Goal: Browse casually

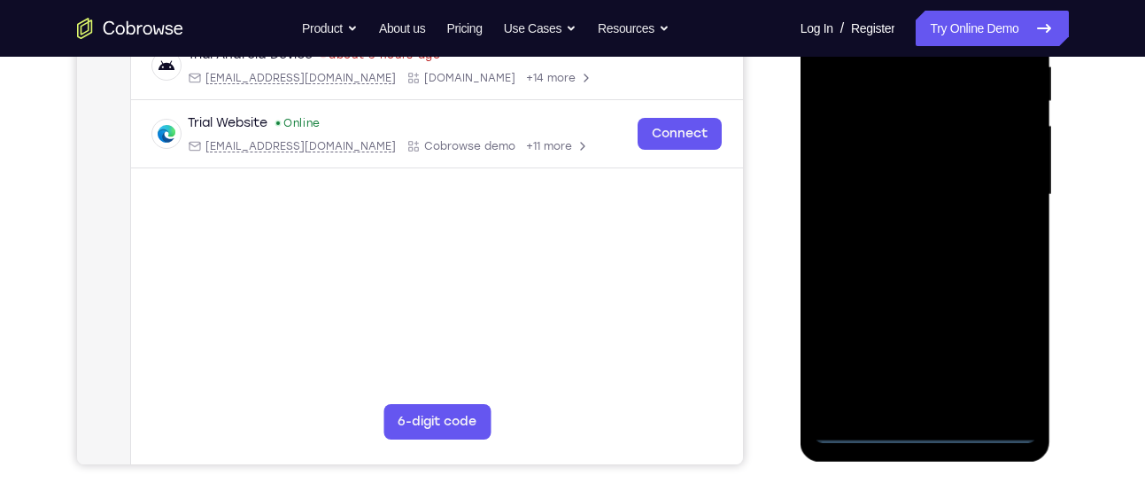
scroll to position [360, 0]
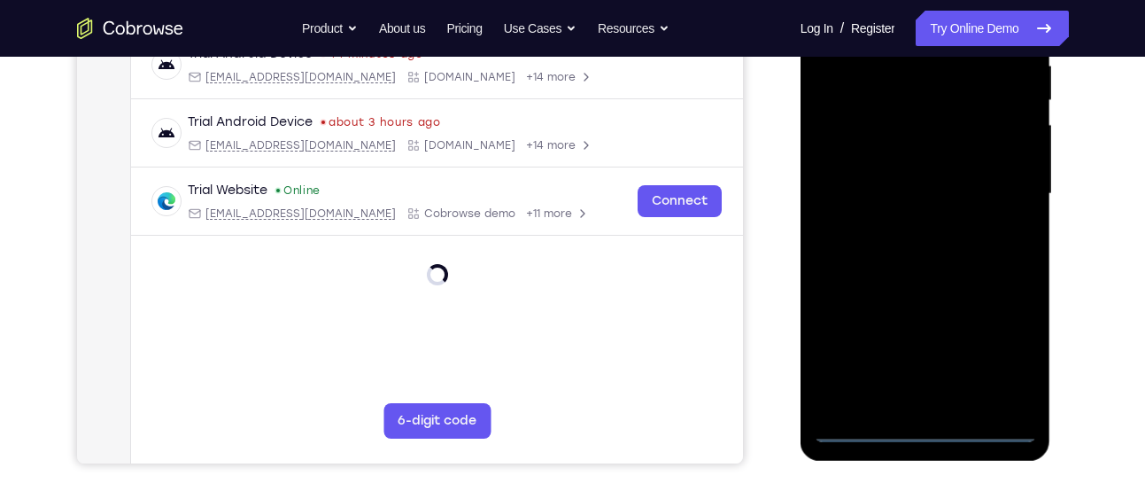
click at [928, 415] on div at bounding box center [925, 194] width 223 height 496
click at [929, 427] on div at bounding box center [925, 194] width 223 height 496
click at [997, 360] on div at bounding box center [925, 194] width 223 height 496
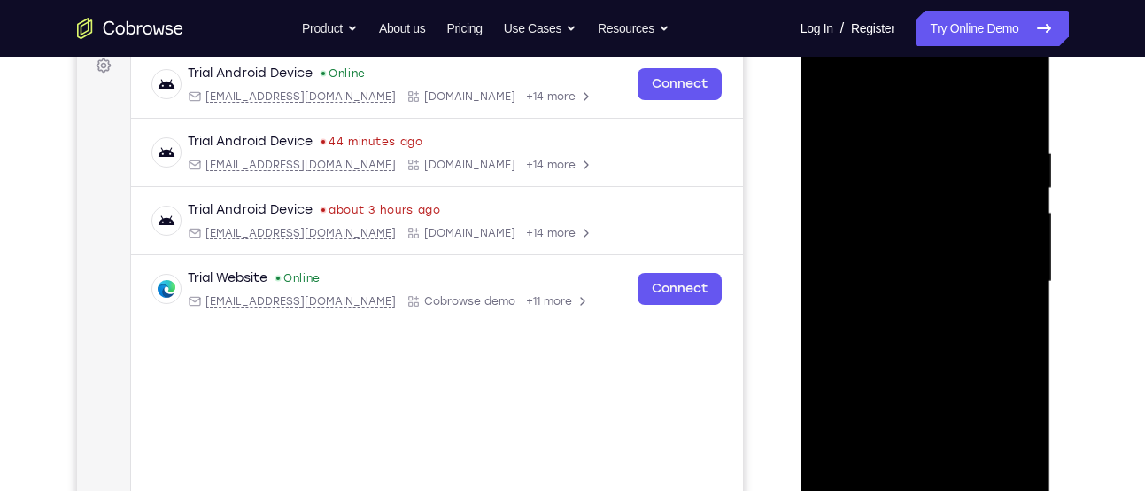
scroll to position [270, 0]
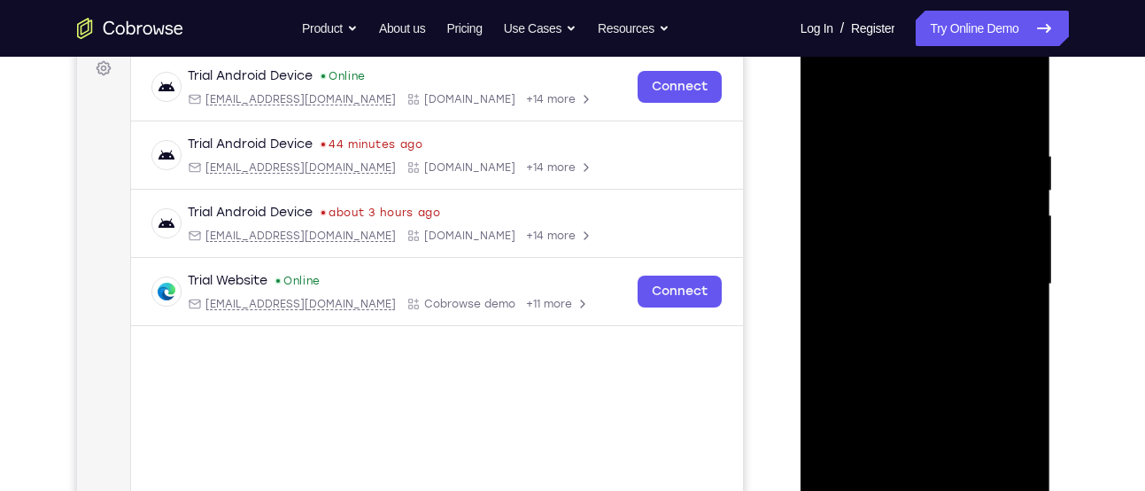
click at [894, 112] on div at bounding box center [925, 284] width 223 height 496
click at [986, 283] on div at bounding box center [925, 284] width 223 height 496
click at [906, 316] on div at bounding box center [925, 284] width 223 height 496
click at [907, 367] on div at bounding box center [925, 284] width 223 height 496
click at [886, 203] on div at bounding box center [925, 284] width 223 height 496
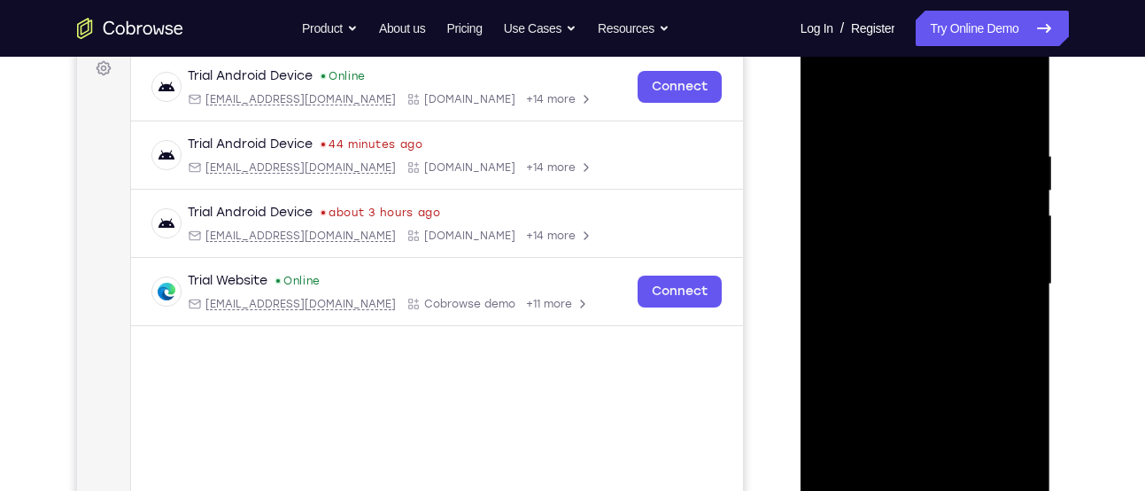
click at [851, 202] on div at bounding box center [925, 284] width 223 height 496
click at [878, 243] on div at bounding box center [925, 284] width 223 height 496
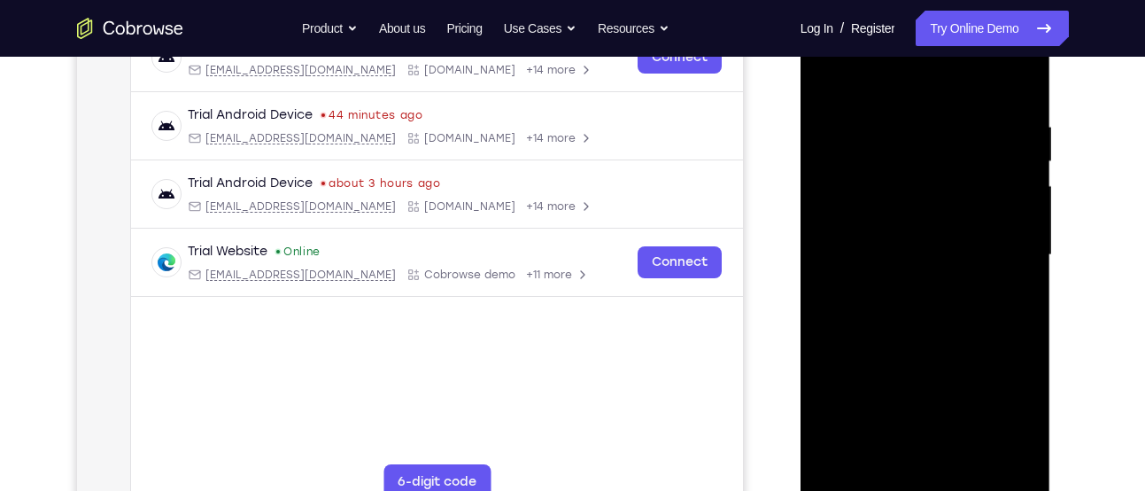
scroll to position [300, 0]
click at [966, 299] on div at bounding box center [925, 254] width 223 height 496
click at [930, 221] on div at bounding box center [925, 254] width 223 height 496
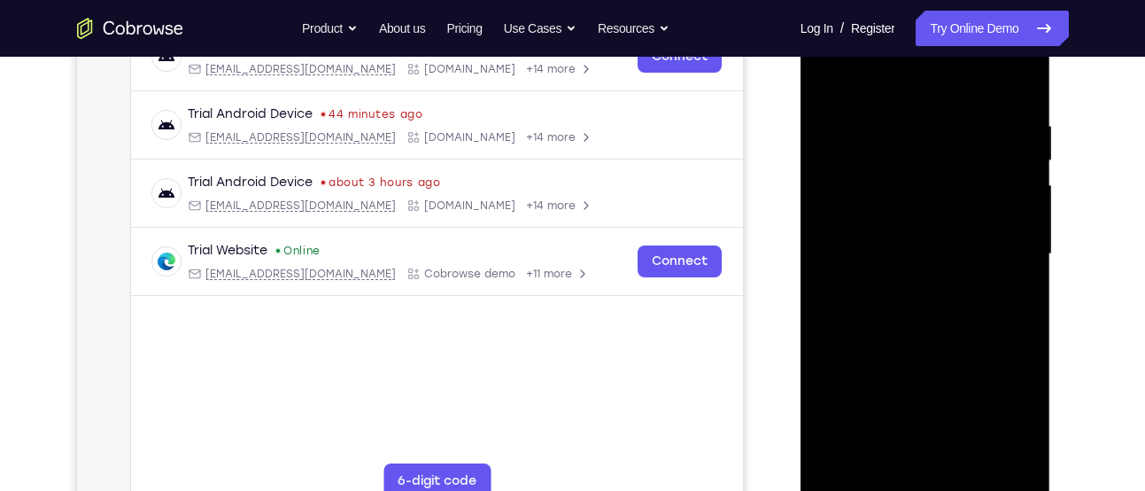
click at [930, 221] on div at bounding box center [925, 254] width 223 height 496
click at [830, 73] on div at bounding box center [925, 254] width 223 height 496
click at [898, 194] on div at bounding box center [925, 254] width 223 height 496
click at [916, 204] on div at bounding box center [925, 254] width 223 height 496
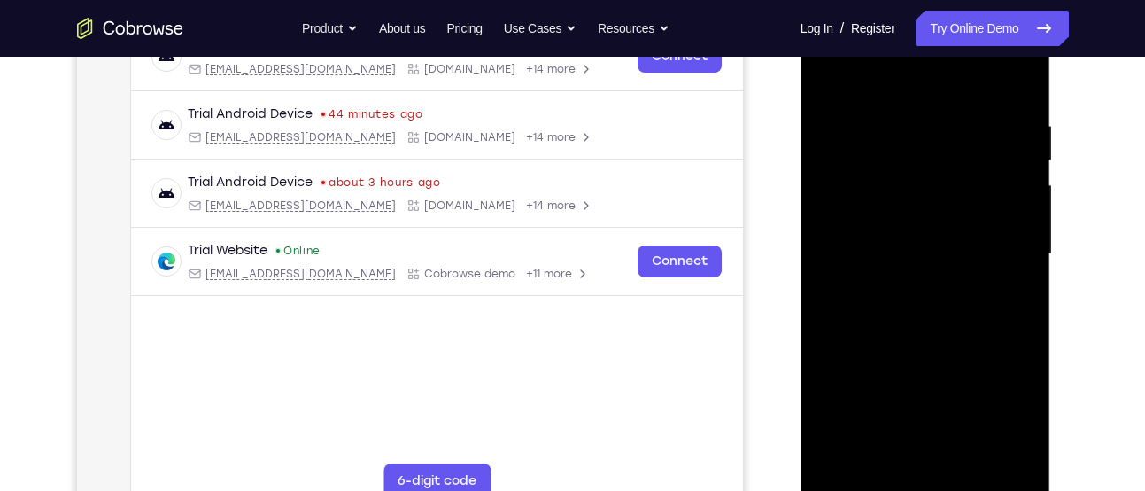
click at [901, 178] on div at bounding box center [925, 254] width 223 height 496
click at [893, 218] on div at bounding box center [925, 254] width 223 height 496
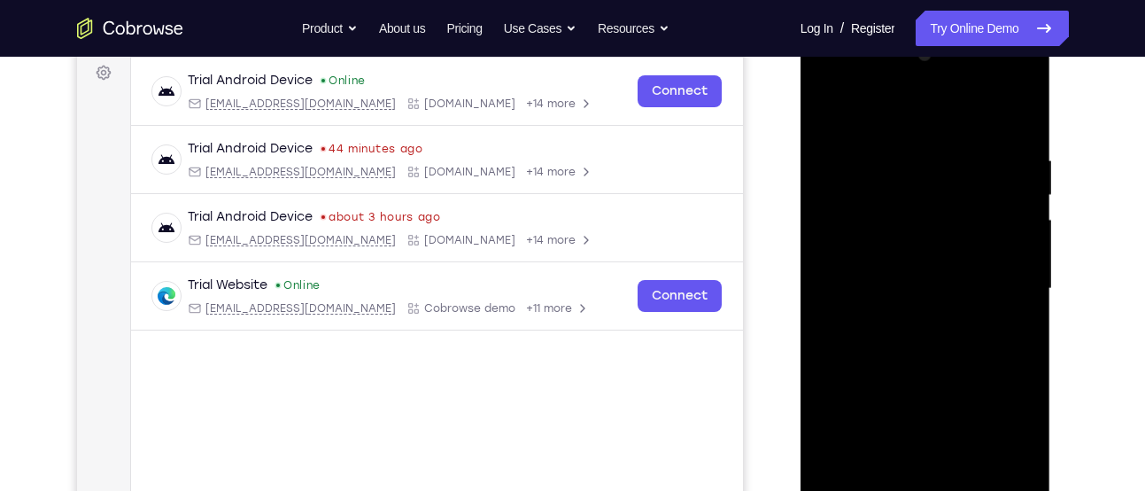
scroll to position [265, 0]
click at [1014, 139] on div at bounding box center [925, 290] width 223 height 496
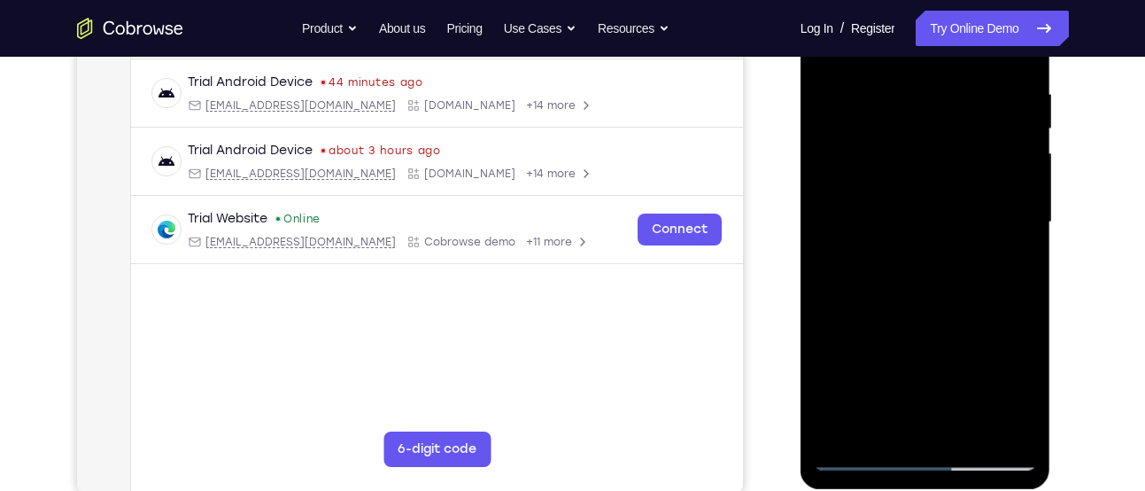
scroll to position [333, 0]
click at [1020, 428] on div at bounding box center [925, 221] width 223 height 496
click at [970, 428] on div at bounding box center [925, 221] width 223 height 496
click at [951, 315] on div at bounding box center [925, 221] width 223 height 496
click at [953, 195] on div at bounding box center [925, 221] width 223 height 496
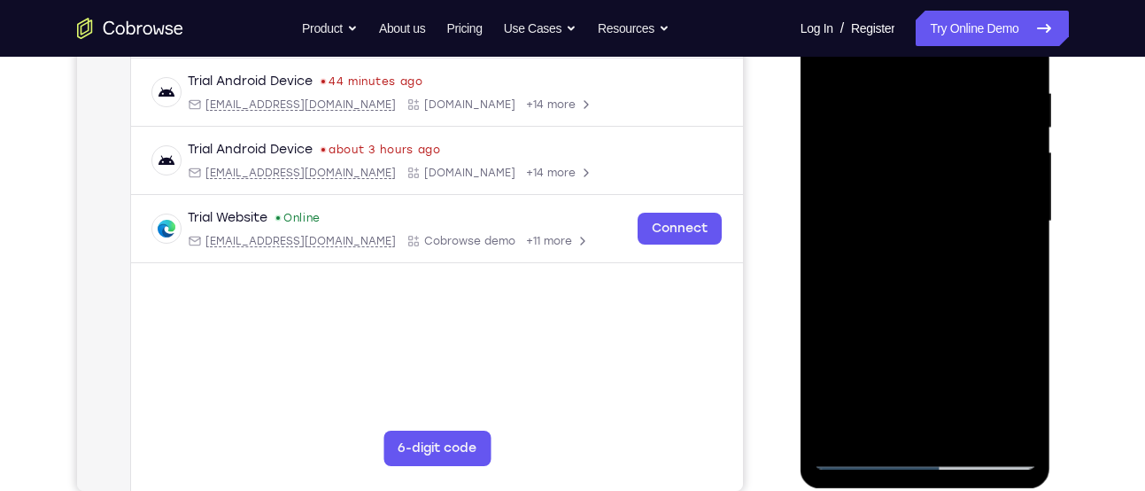
click at [857, 450] on div at bounding box center [925, 221] width 223 height 496
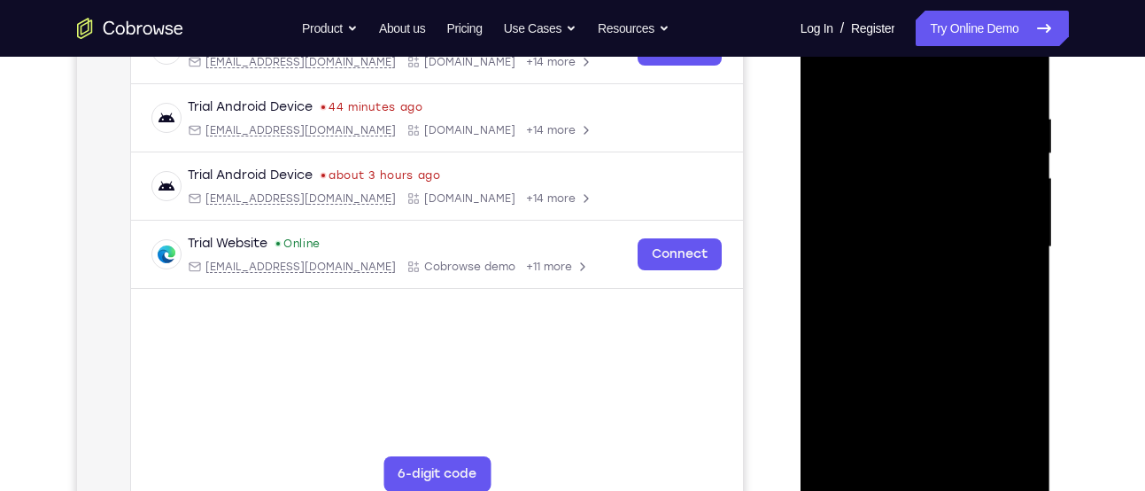
click at [833, 71] on div at bounding box center [925, 247] width 223 height 496
click at [894, 91] on div at bounding box center [925, 247] width 223 height 496
click at [994, 449] on div at bounding box center [925, 247] width 223 height 496
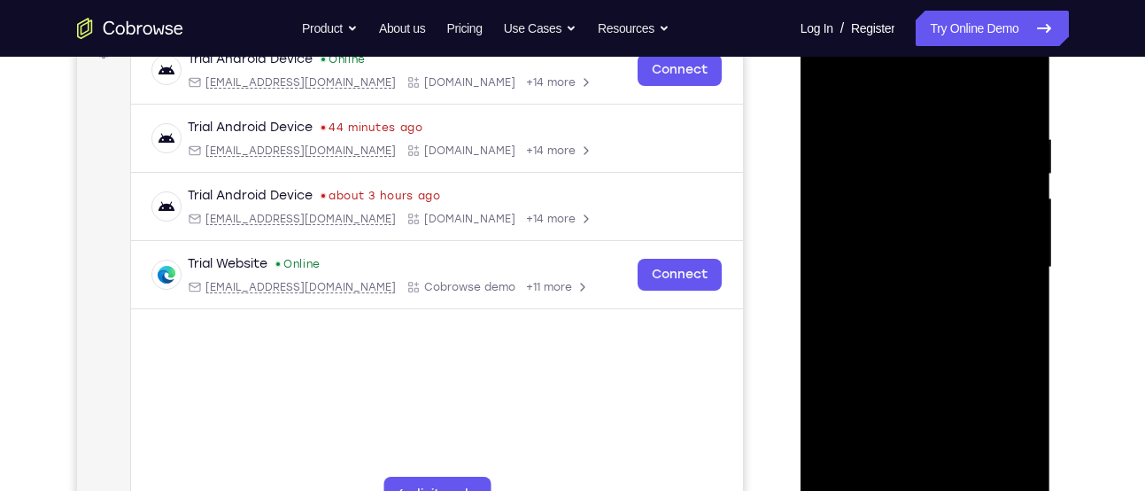
scroll to position [290, 0]
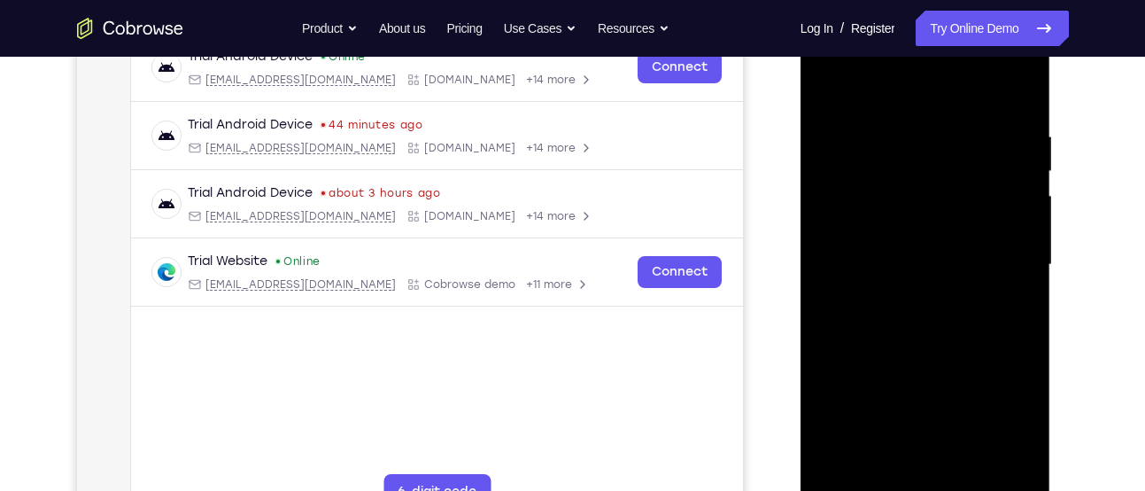
click at [976, 249] on div at bounding box center [925, 265] width 223 height 496
click at [1017, 98] on div at bounding box center [925, 265] width 223 height 496
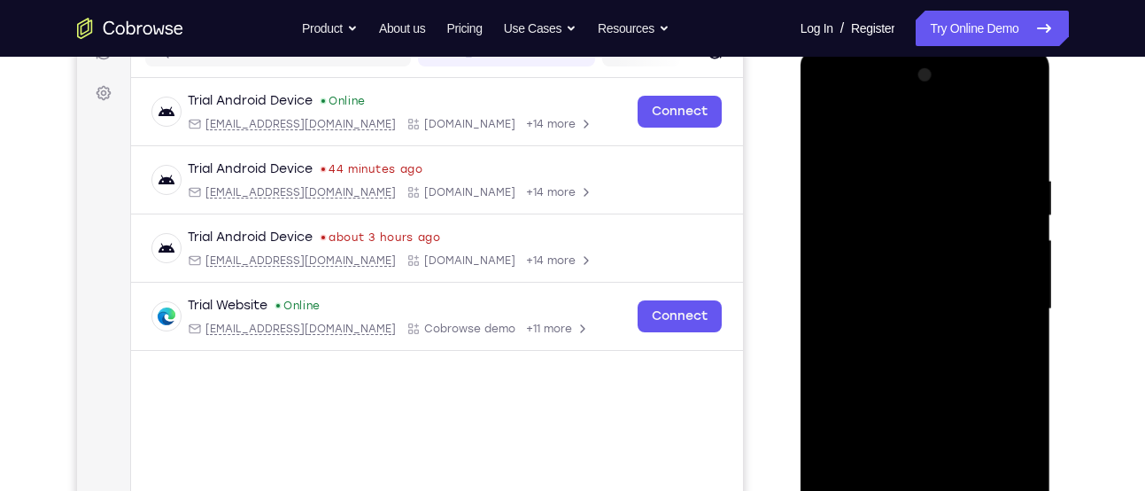
scroll to position [243, 0]
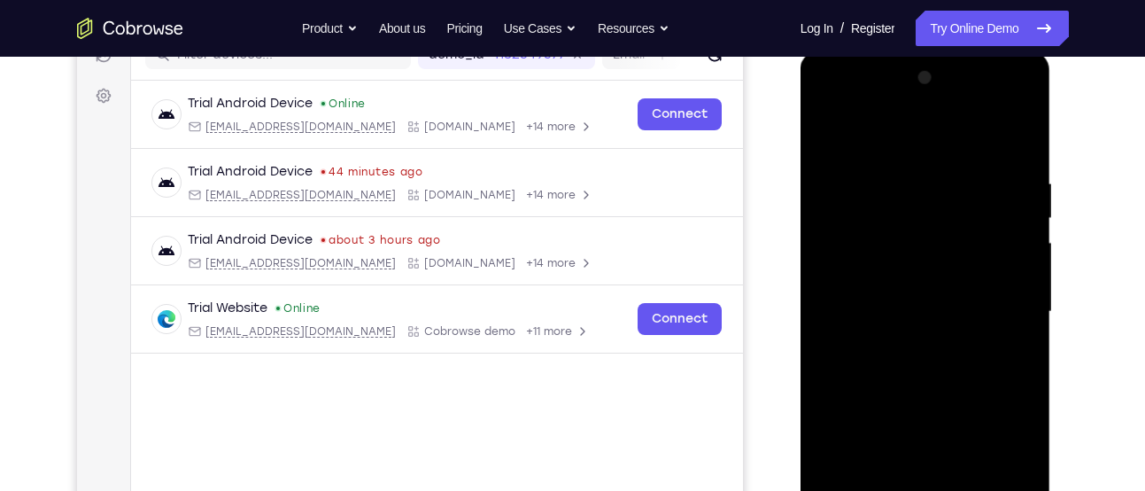
click at [907, 145] on div at bounding box center [925, 312] width 223 height 496
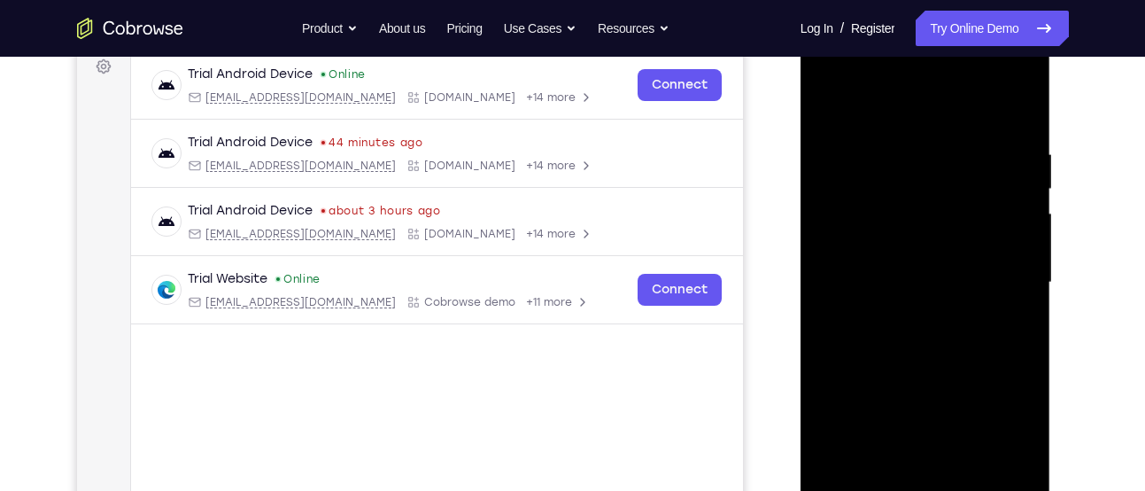
scroll to position [271, 0]
click at [842, 117] on div at bounding box center [925, 283] width 223 height 496
click at [829, 108] on div at bounding box center [925, 283] width 223 height 496
click at [1011, 108] on div at bounding box center [925, 283] width 223 height 496
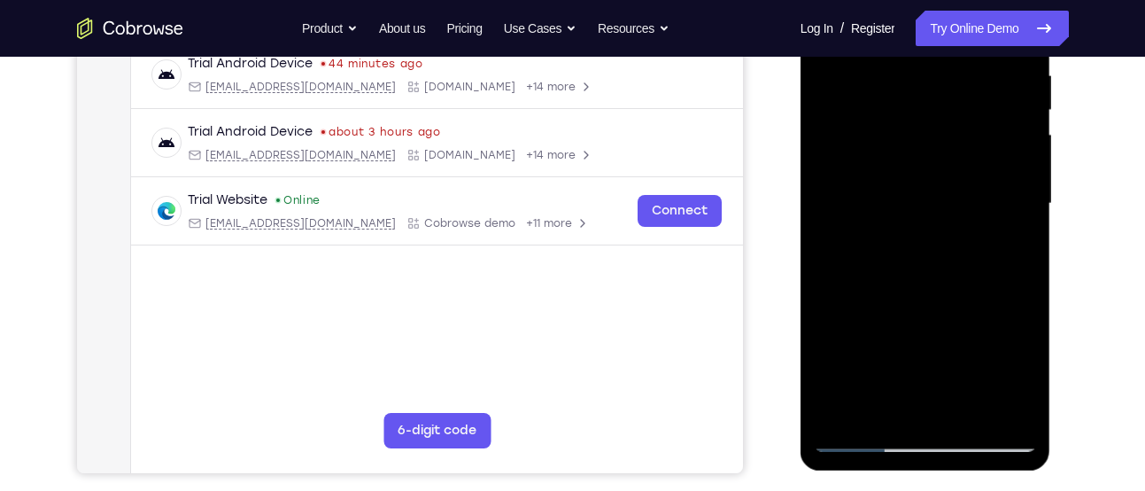
scroll to position [352, 0]
click at [971, 409] on div at bounding box center [925, 203] width 223 height 496
click at [895, 176] on div at bounding box center [925, 203] width 223 height 496
click at [1010, 243] on div at bounding box center [925, 203] width 223 height 496
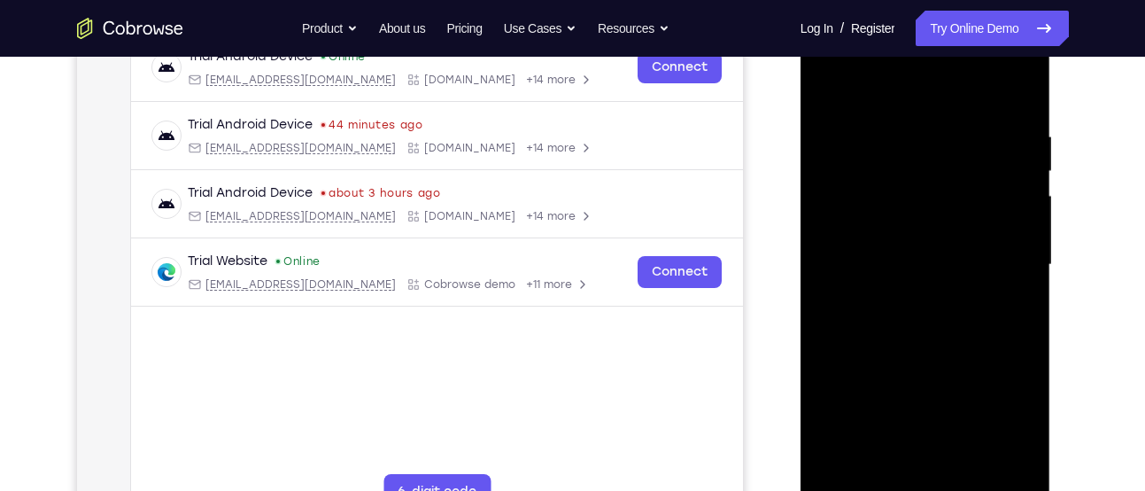
scroll to position [282, 0]
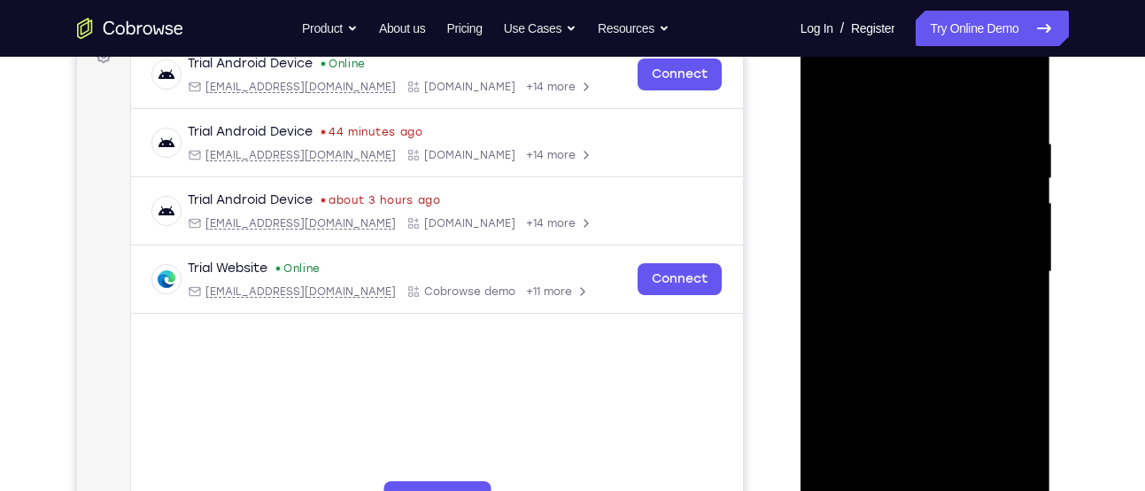
click at [816, 97] on div at bounding box center [925, 272] width 223 height 496
click at [828, 98] on div at bounding box center [925, 272] width 223 height 496
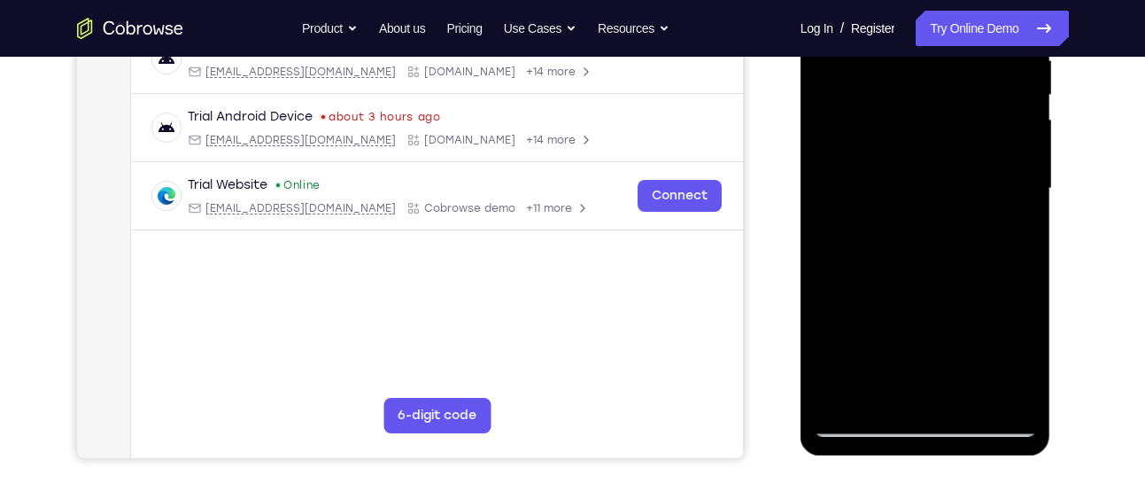
click at [841, 398] on div at bounding box center [925, 189] width 223 height 496
